Goal: Find specific page/section: Find specific page/section

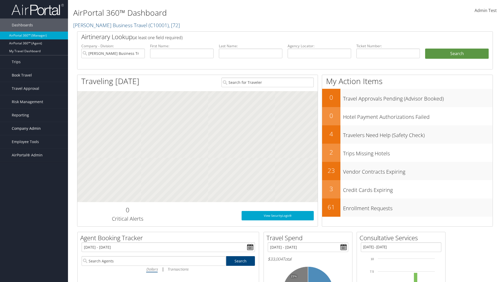
click at [34, 129] on span "Company Admin" at bounding box center [26, 128] width 29 height 13
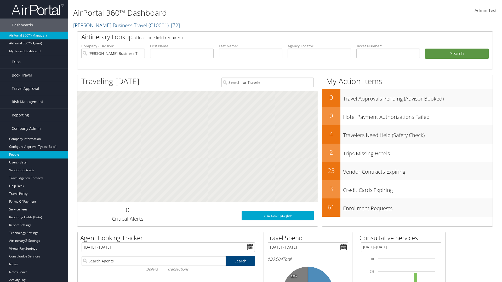
click at [34, 155] on link "People" at bounding box center [34, 155] width 68 height 8
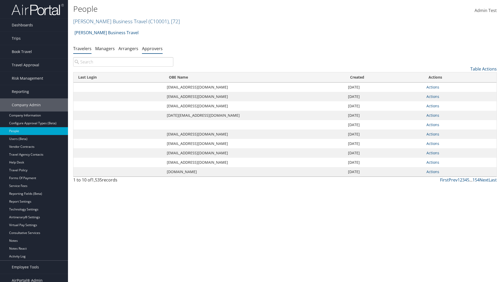
click at [152, 48] on link "Approvers" at bounding box center [152, 49] width 21 height 6
